Goal: Information Seeking & Learning: Learn about a topic

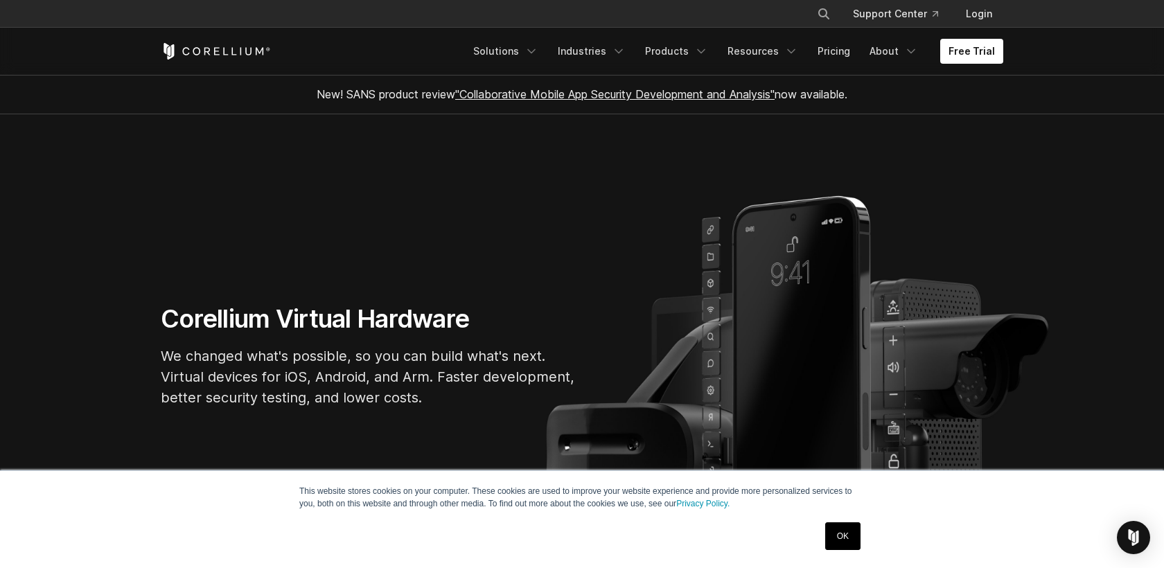
click at [229, 44] on icon "Corellium Home" at bounding box center [216, 51] width 110 height 17
click at [851, 535] on link "OK" at bounding box center [842, 536] width 35 height 28
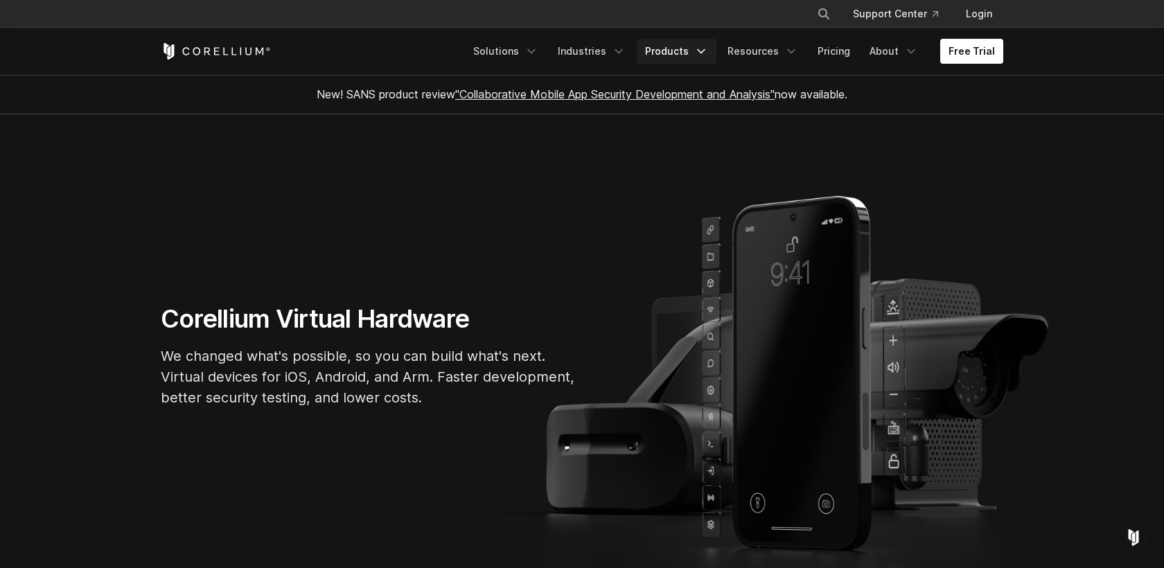
click at [681, 63] on link "Products" at bounding box center [677, 51] width 80 height 25
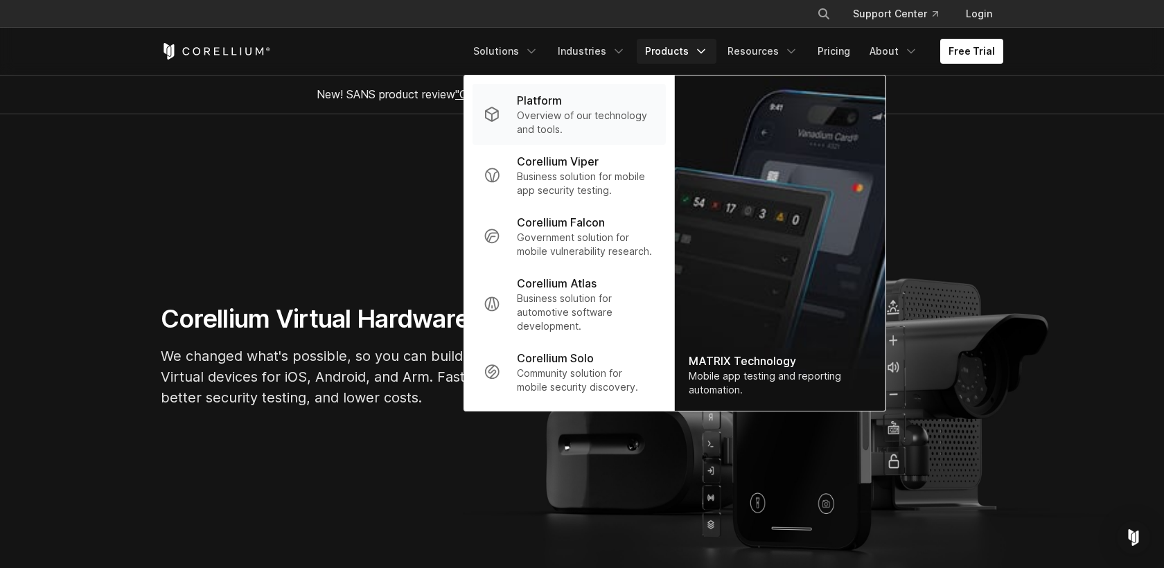
click at [593, 122] on p "Overview of our technology and tools." at bounding box center [586, 123] width 138 height 28
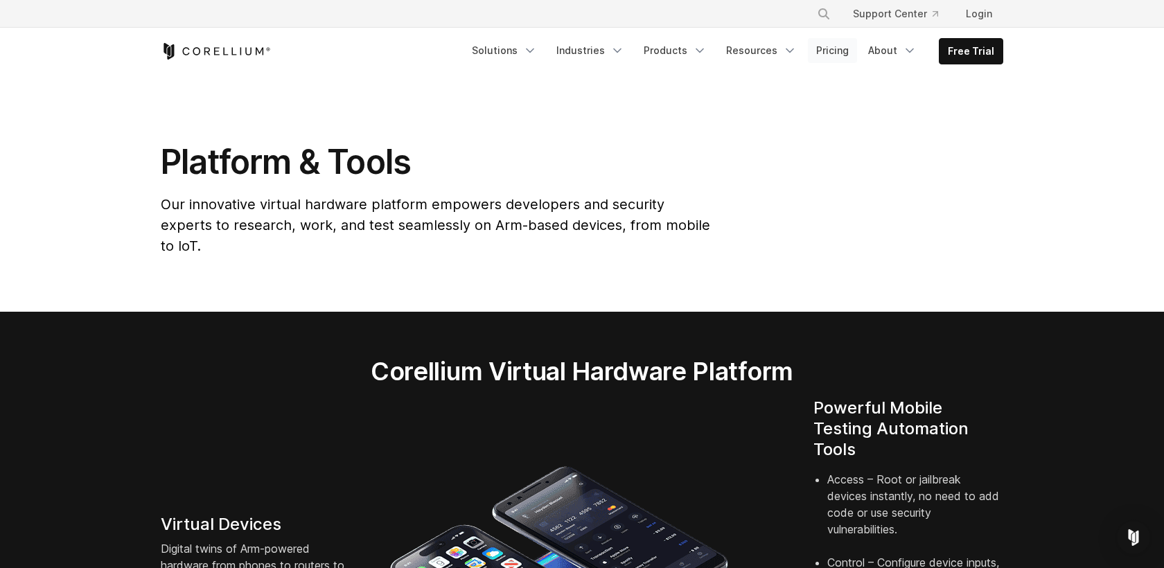
click at [848, 51] on link "Pricing" at bounding box center [832, 50] width 49 height 25
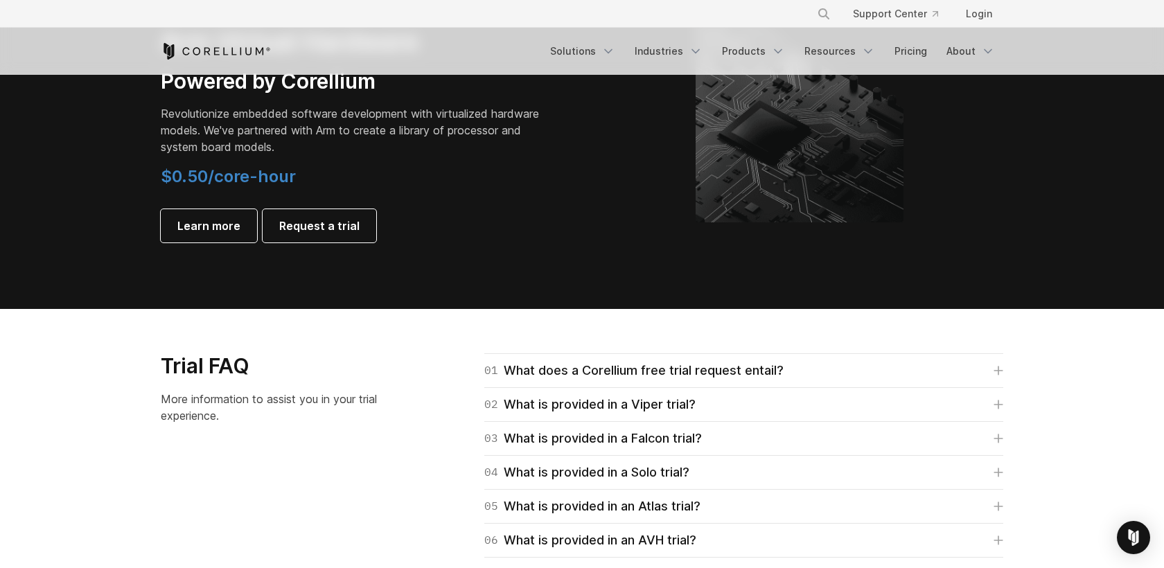
scroll to position [1734, 0]
